Goal: Entertainment & Leisure: Consume media (video, audio)

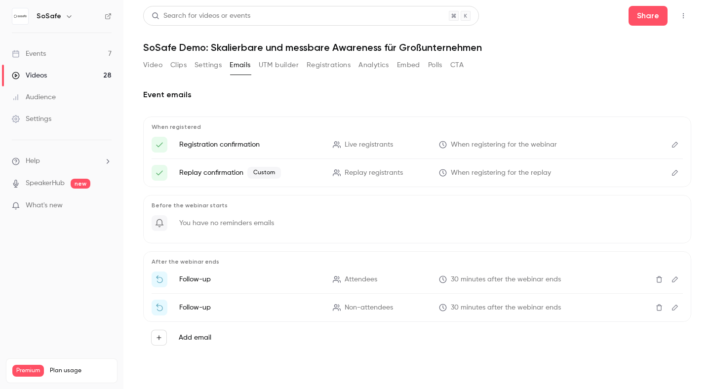
click at [43, 76] on div "Videos" at bounding box center [29, 76] width 35 height 10
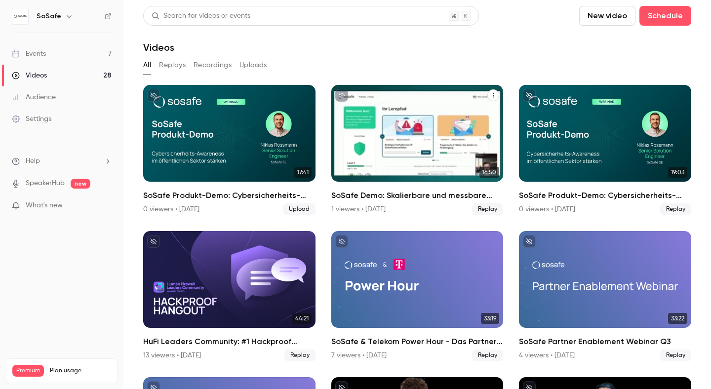
click at [397, 141] on div "SoSafe Demo: Skalierbare und messbare Awareness für Großunternehmen" at bounding box center [417, 133] width 172 height 97
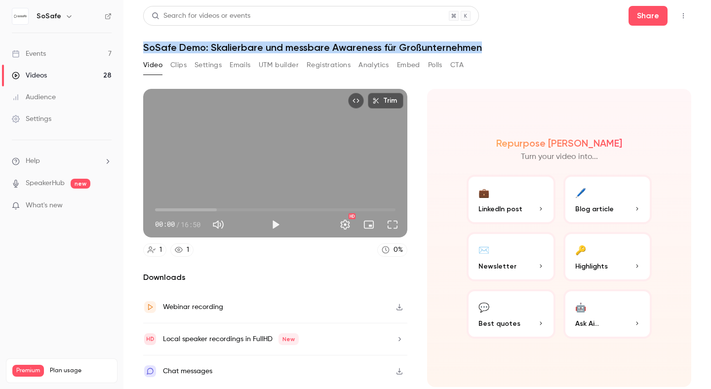
drag, startPoint x: 144, startPoint y: 50, endPoint x: 480, endPoint y: 50, distance: 336.3
click at [480, 50] on h1 "SoSafe Demo: Skalierbare und messbare Awareness für Großunternehmen" at bounding box center [417, 47] width 548 height 12
copy h1 "SoSafe Demo: Skalierbare und messbare Awareness für Großunternehmen"
click at [379, 41] on header "Search for videos or events Share SoSafe Demo: Skalierbare und messbare Awarene…" at bounding box center [417, 29] width 548 height 47
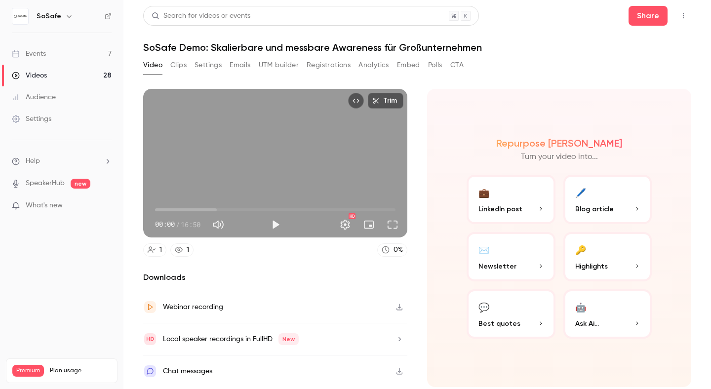
click at [33, 74] on div "Videos" at bounding box center [29, 76] width 35 height 10
